Goal: Information Seeking & Learning: Learn about a topic

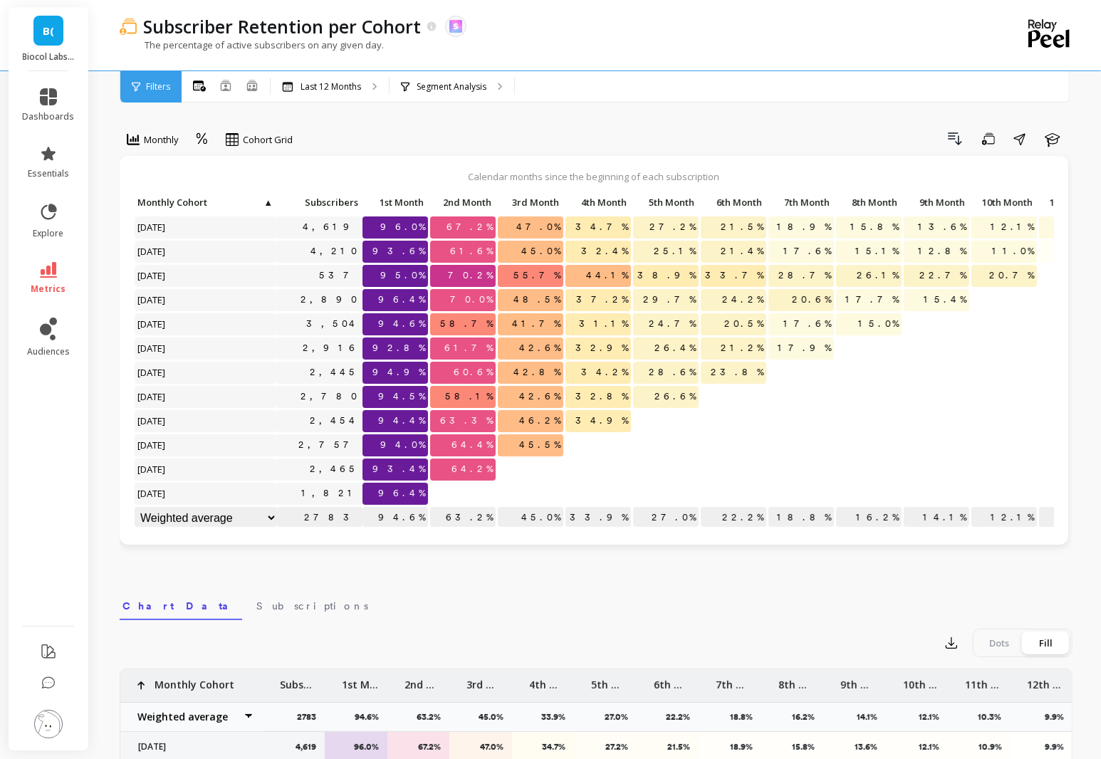
scroll to position [1, 0]
click at [474, 98] on div "Segment Analysis" at bounding box center [451, 86] width 125 height 31
click at [341, 88] on p "Last 12 Months" at bounding box center [330, 86] width 61 height 11
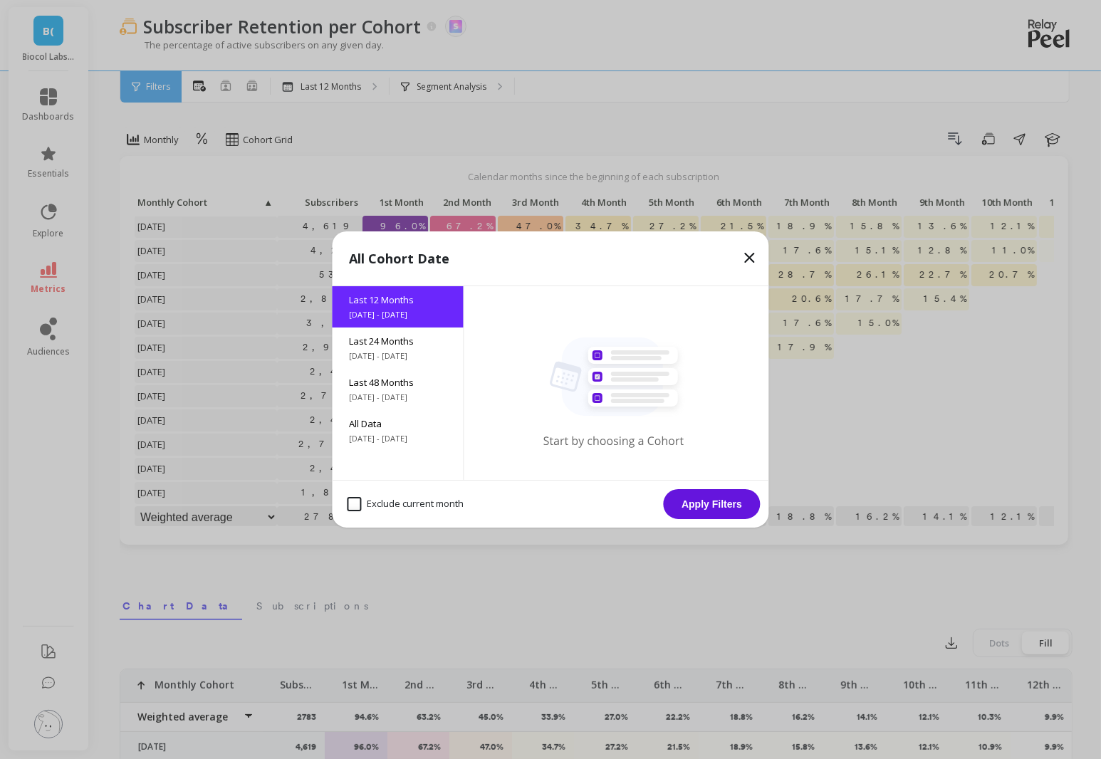
click at [438, 506] on month "Exclude current month" at bounding box center [405, 504] width 117 height 14
checkbox month "true"
click at [723, 501] on button "Apply Filters" at bounding box center [711, 504] width 97 height 30
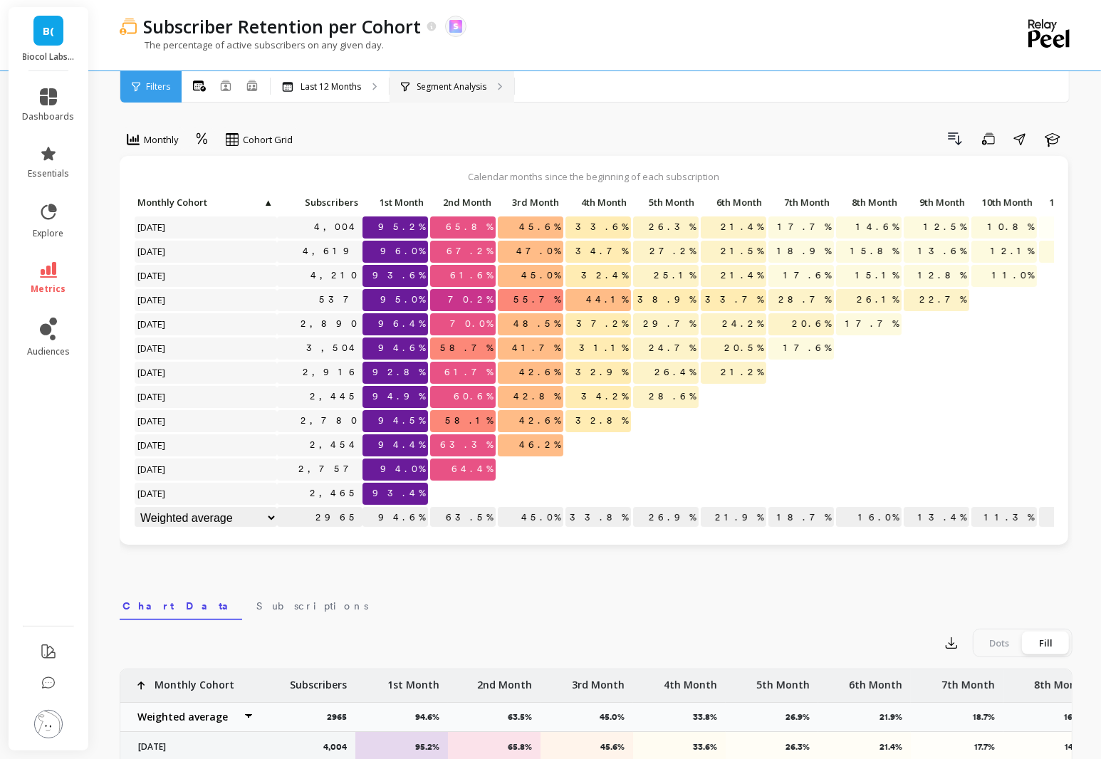
click at [426, 93] on div "Segment Analysis" at bounding box center [451, 86] width 125 height 31
click at [316, 95] on div "Last 12 Months" at bounding box center [330, 86] width 118 height 31
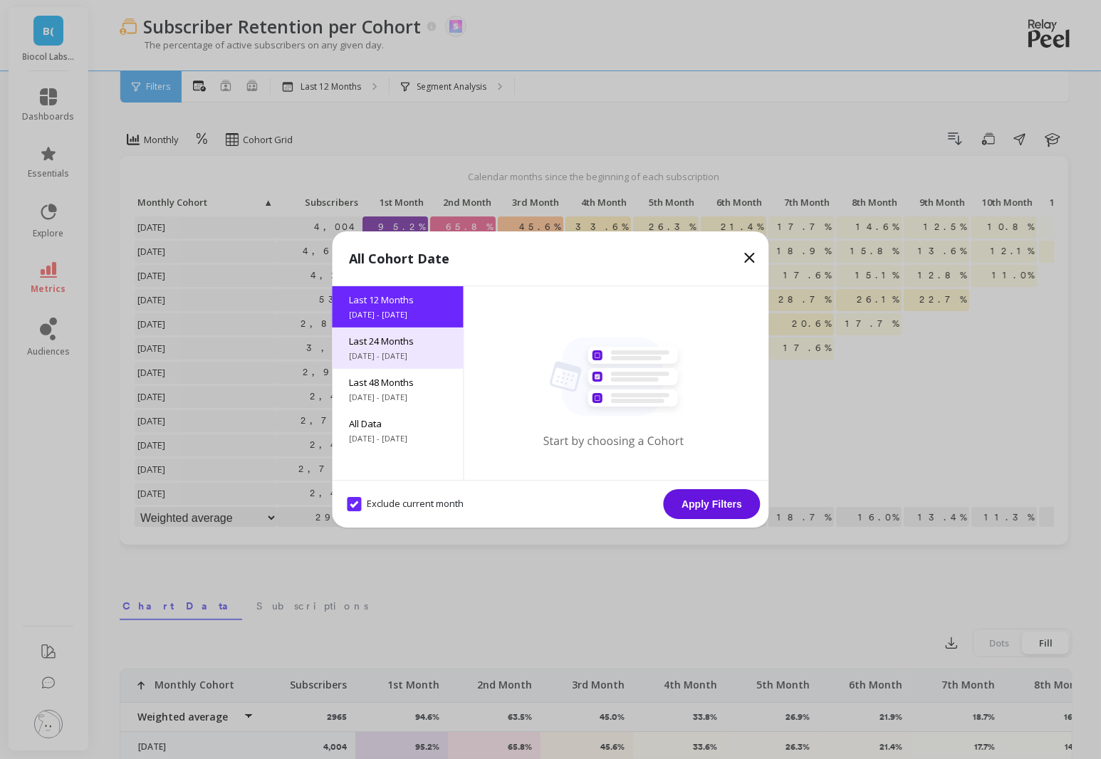
click at [412, 346] on span "Last 24 Months" at bounding box center [398, 341] width 97 height 13
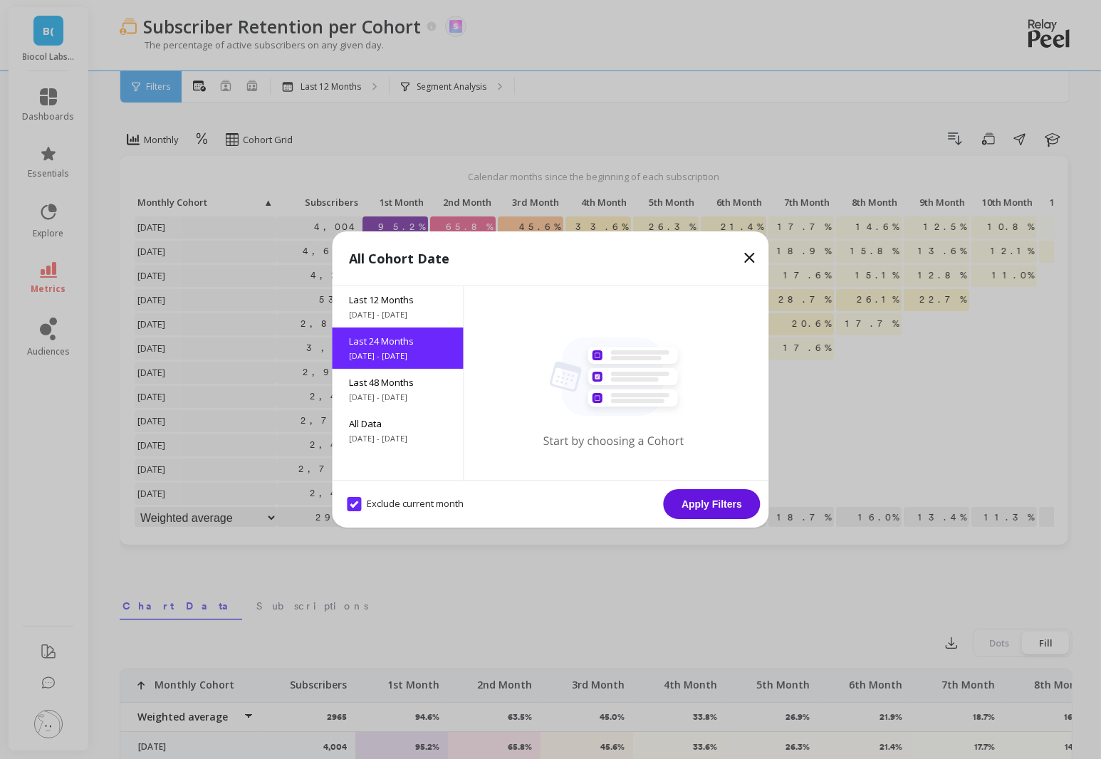
click at [728, 502] on button "Apply Filters" at bounding box center [711, 504] width 97 height 30
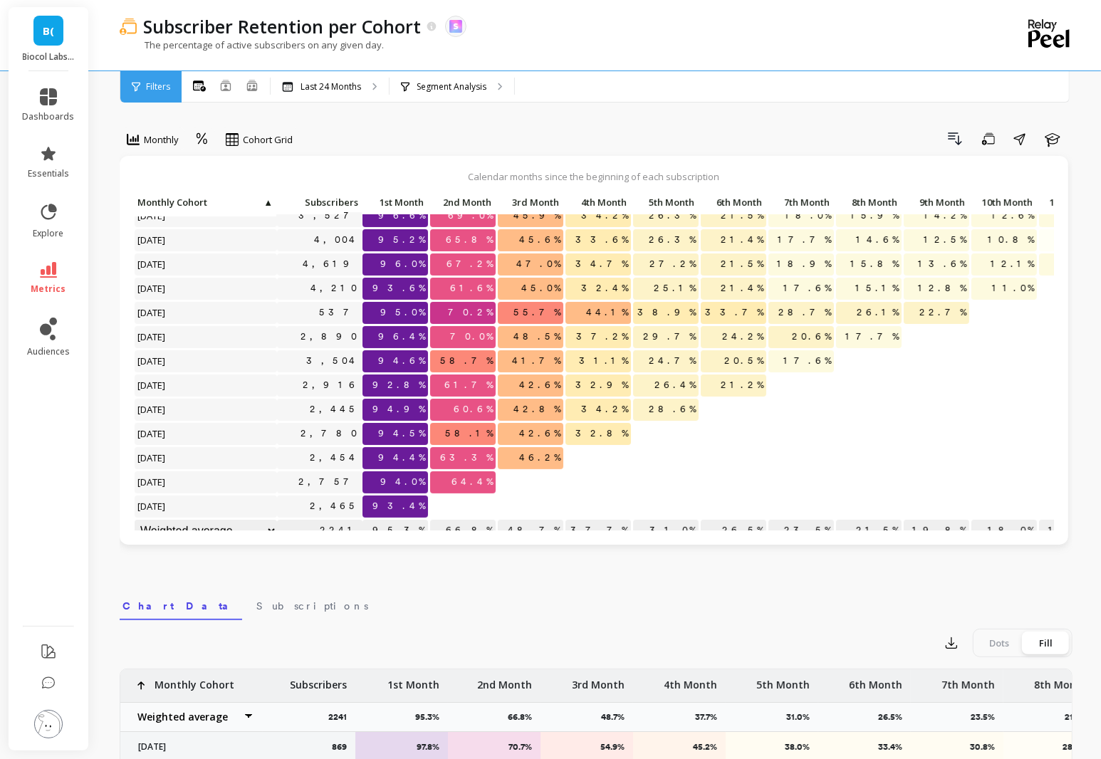
scroll to position [290, 0]
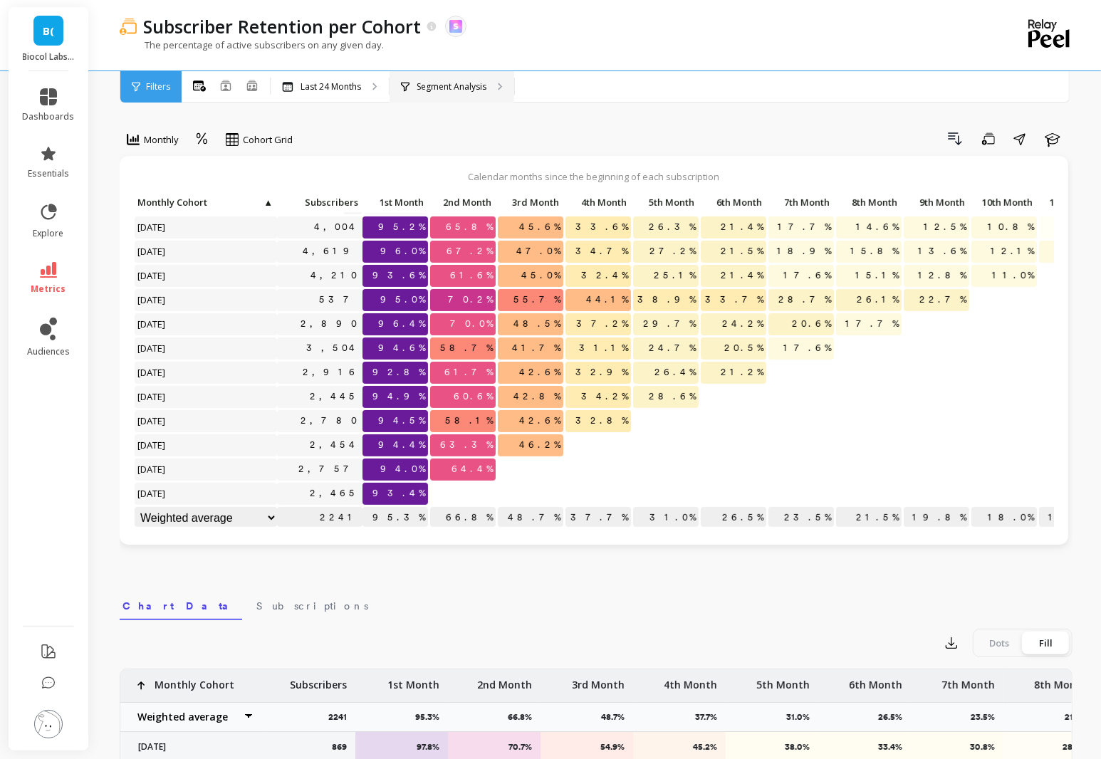
click at [448, 86] on p "Segment Analysis" at bounding box center [451, 86] width 70 height 11
click at [439, 94] on div "Segment Analysis" at bounding box center [451, 86] width 125 height 31
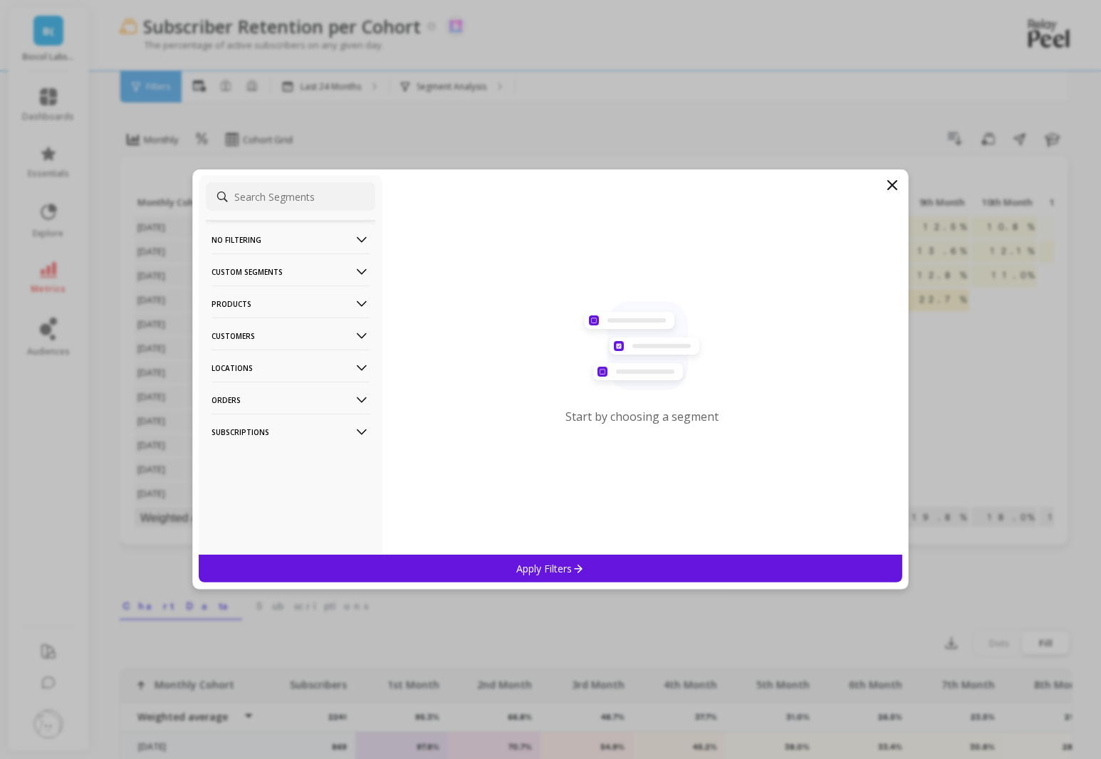
click at [309, 298] on p "Products" at bounding box center [290, 303] width 158 height 36
click at [294, 346] on div "Products" at bounding box center [290, 356] width 169 height 23
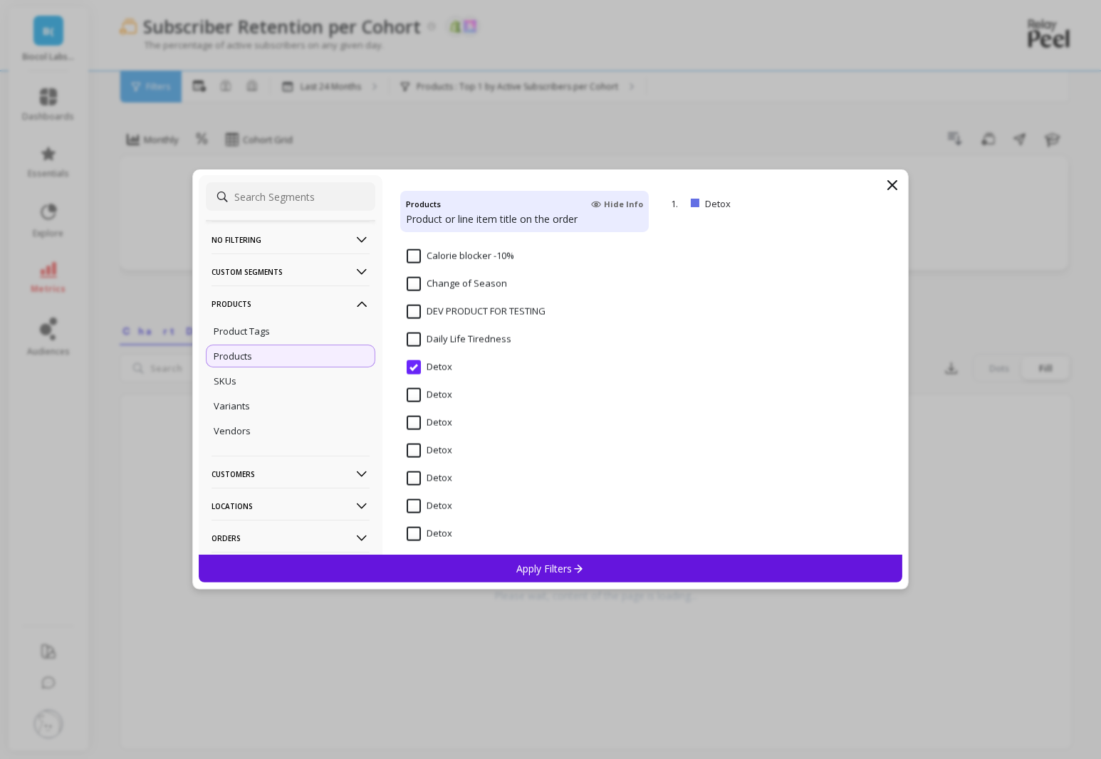
scroll to position [1623, 0]
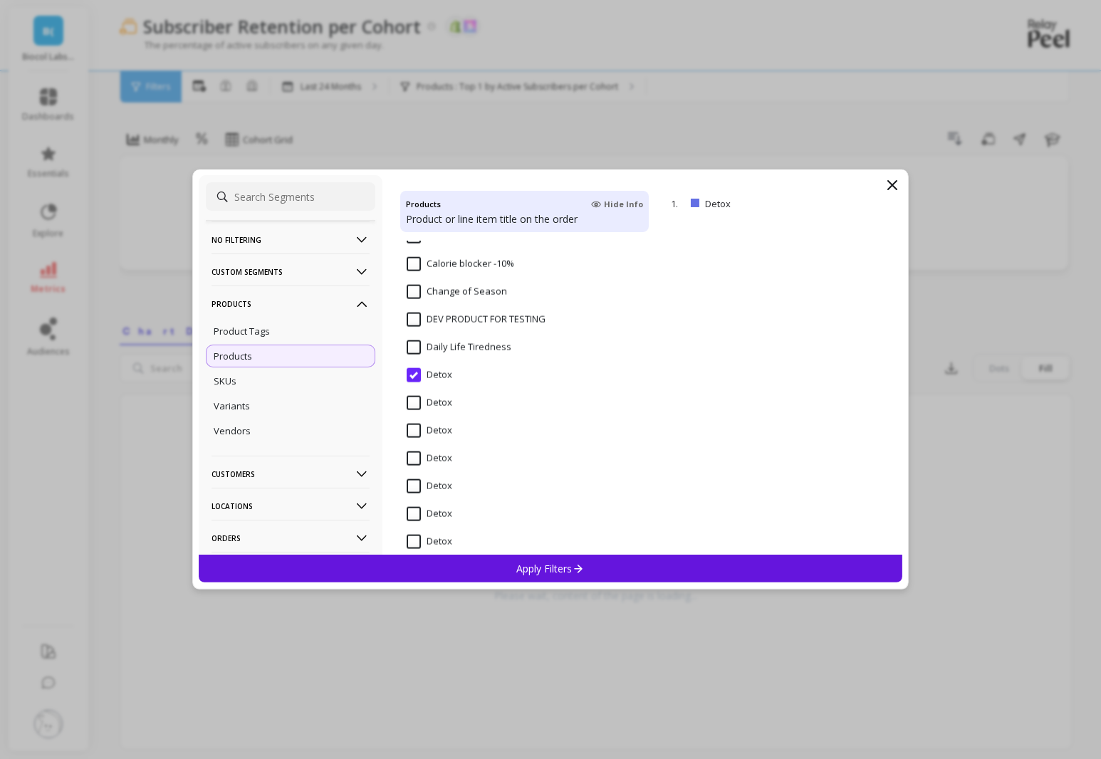
click at [609, 565] on div "Apply Filters" at bounding box center [550, 569] width 703 height 28
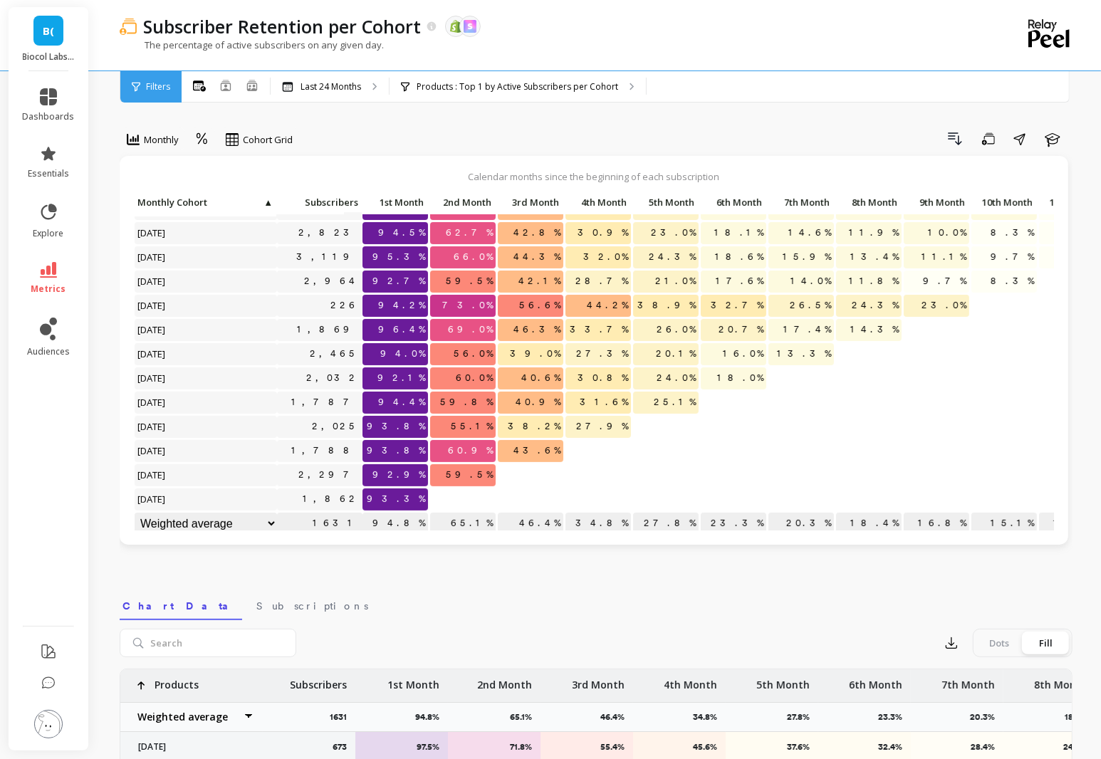
scroll to position [290, 0]
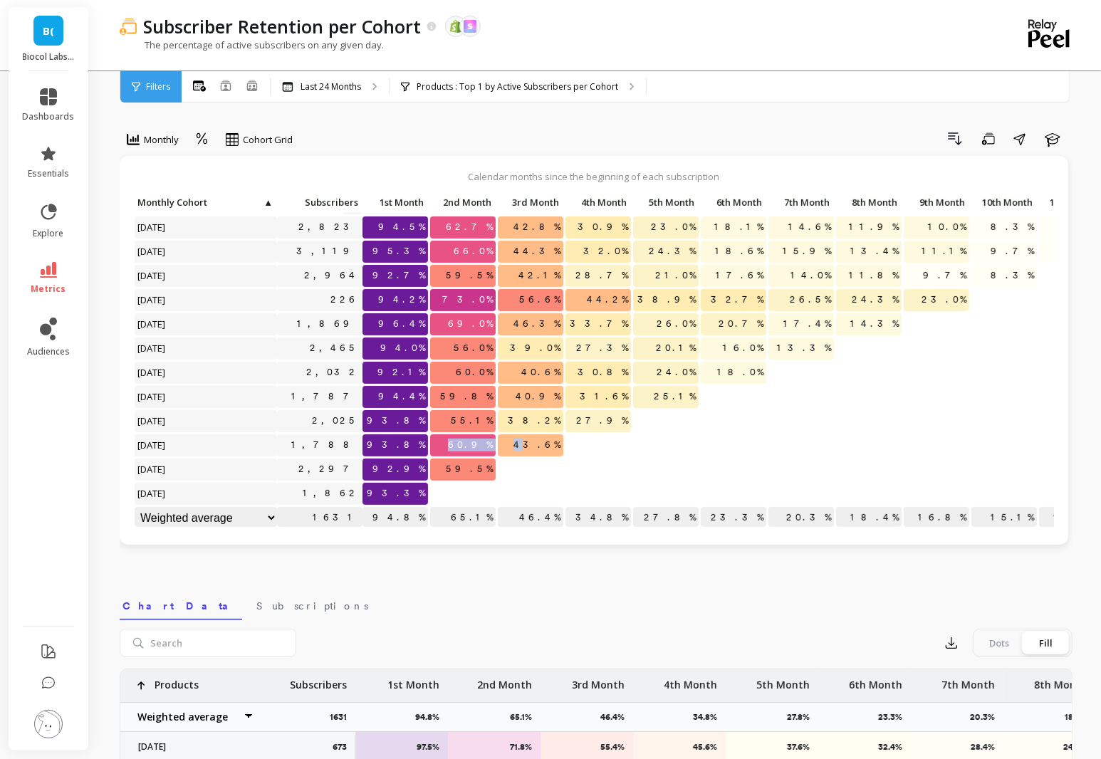
drag, startPoint x: 467, startPoint y: 441, endPoint x: 535, endPoint y: 441, distance: 67.6
click at [537, 441] on div "Click to create an audience 1,206 96.0% 72.7% 54.4% 38.8% 29.8% 24.0% 20.5% 17.…" at bounding box center [867, 216] width 1466 height 629
click at [592, 458] on p at bounding box center [597, 463] width 65 height 10
